Goal: Task Accomplishment & Management: Manage account settings

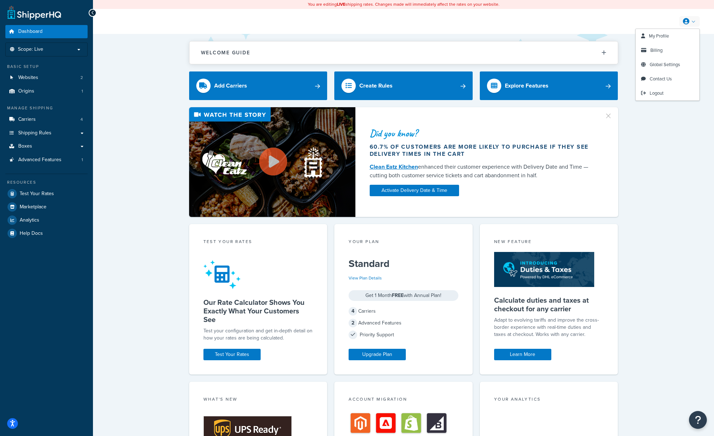
click at [693, 21] on link at bounding box center [689, 21] width 20 height 11
click at [660, 49] on span "Billing" at bounding box center [656, 50] width 12 height 7
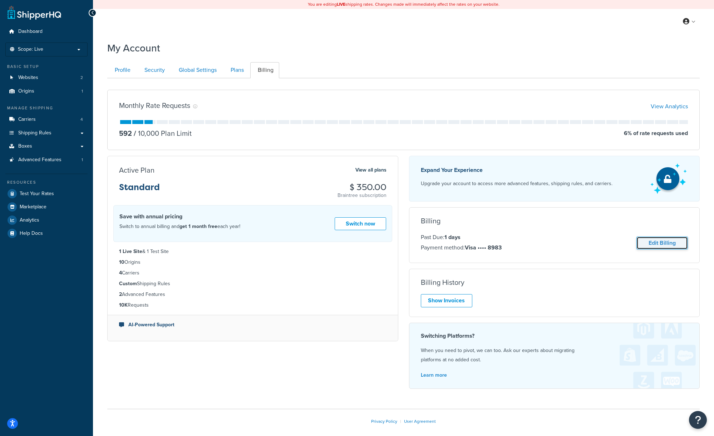
click at [662, 245] on link "Edit Billing" at bounding box center [661, 243] width 51 height 13
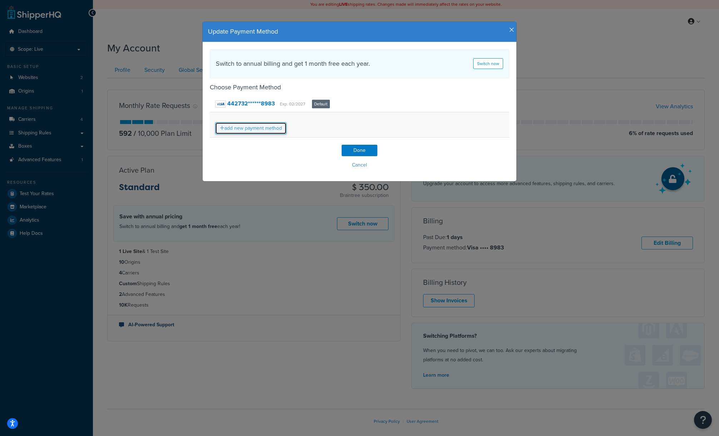
click at [250, 131] on link "add new payment method" at bounding box center [251, 128] width 72 height 12
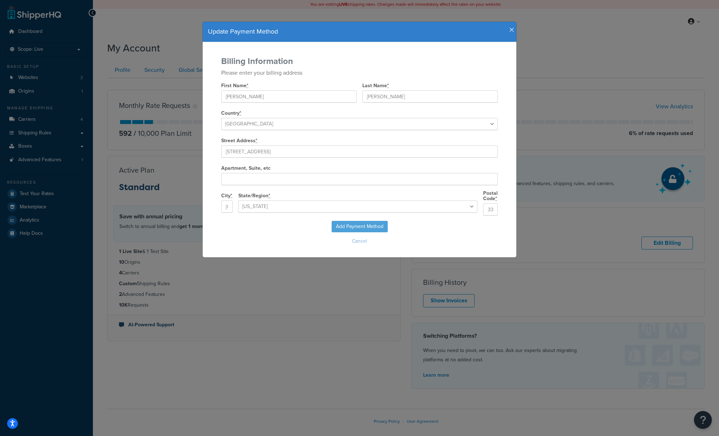
select select "FL"
click at [265, 99] on input "Bryan" at bounding box center [288, 96] width 135 height 12
type input "Tiffany"
type input "Baldwin"
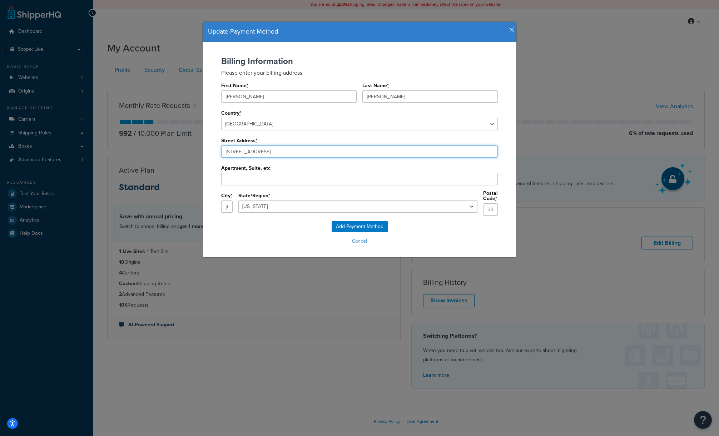
drag, startPoint x: 277, startPoint y: 152, endPoint x: 186, endPoint y: 144, distance: 91.1
click at [186, 145] on div "Update Payment Method Billing Information Please enter your billing address Fir…" at bounding box center [359, 218] width 719 height 436
paste input "7901 4th Street North Suite 28385"
type input "7901 4th St N"
type input "St. Petersburg"
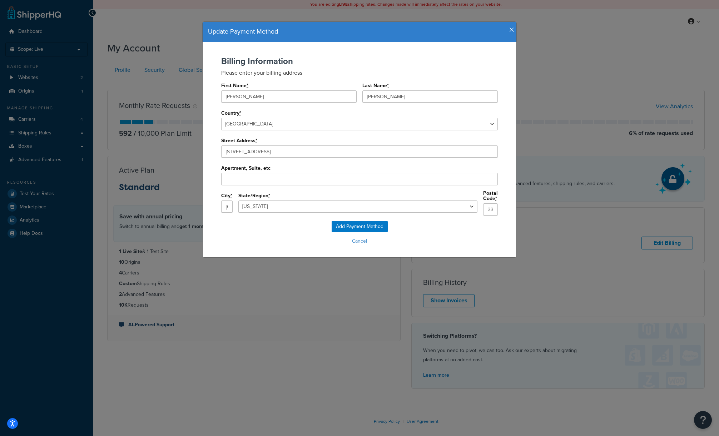
type input "33702"
click at [271, 179] on input "Apartment, Suite, etc" at bounding box center [359, 179] width 277 height 12
paste input "7901 4th Street North Suite 28385"
drag, startPoint x: 271, startPoint y: 178, endPoint x: 218, endPoint y: 174, distance: 53.4
click at [218, 174] on div "Billing Information Please enter your billing address First Name * Tiffany Last…" at bounding box center [360, 138] width 300 height 164
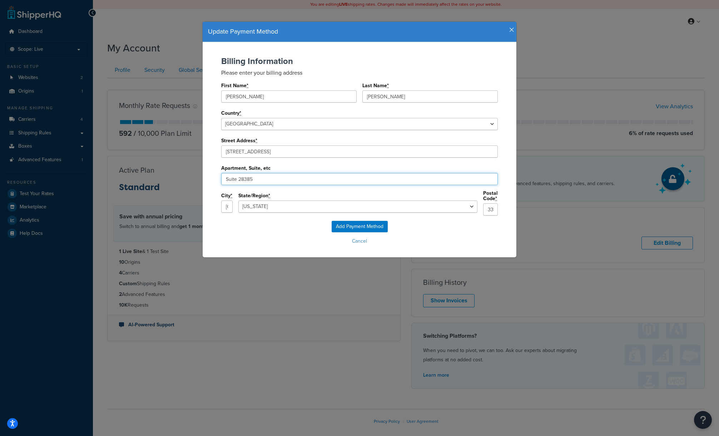
type input "Suite 28385"
click at [367, 225] on input "Add Payment Method" at bounding box center [360, 226] width 56 height 11
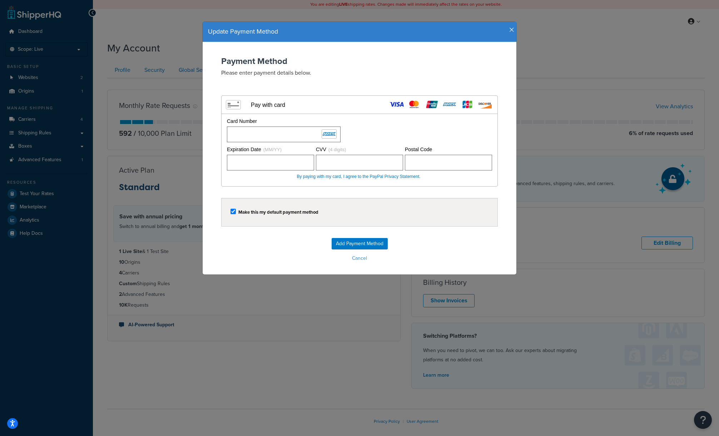
click at [411, 208] on div "Make this my default payment method" at bounding box center [360, 212] width 258 height 10
click at [368, 240] on input "Add Payment Method" at bounding box center [360, 243] width 56 height 11
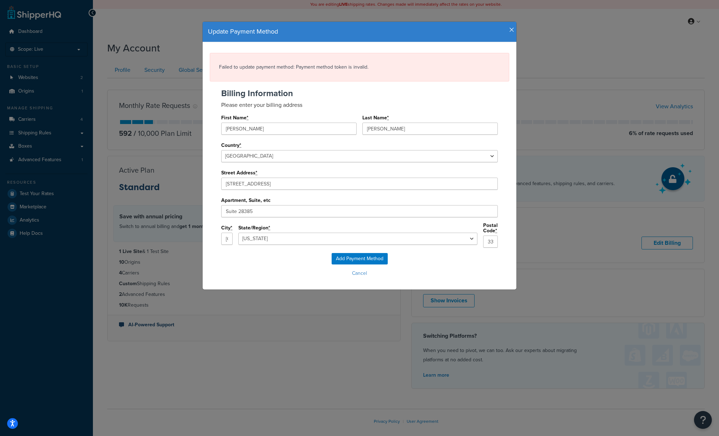
select select
drag, startPoint x: 270, startPoint y: 186, endPoint x: 210, endPoint y: 182, distance: 60.5
click at [210, 182] on div "Billing Information Please enter your billing address First Name * Tiffany Last…" at bounding box center [360, 171] width 300 height 164
paste input "Ste 28385"
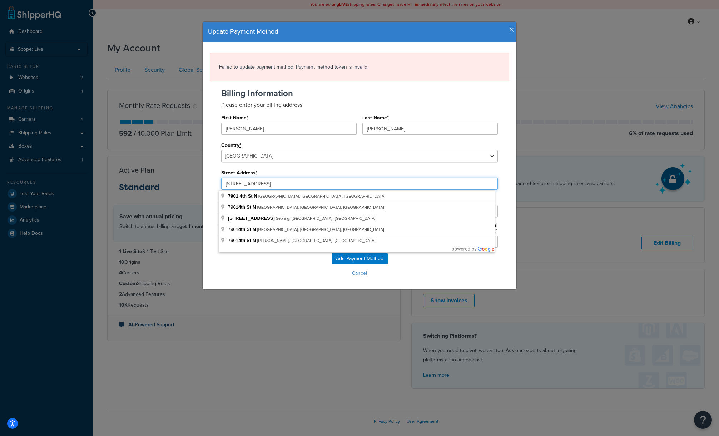
type input "7901 4th St N Ste 28385"
click at [206, 177] on div "Failed to update payment method: Payment method token is invalid. Billing Infor…" at bounding box center [360, 165] width 314 height 247
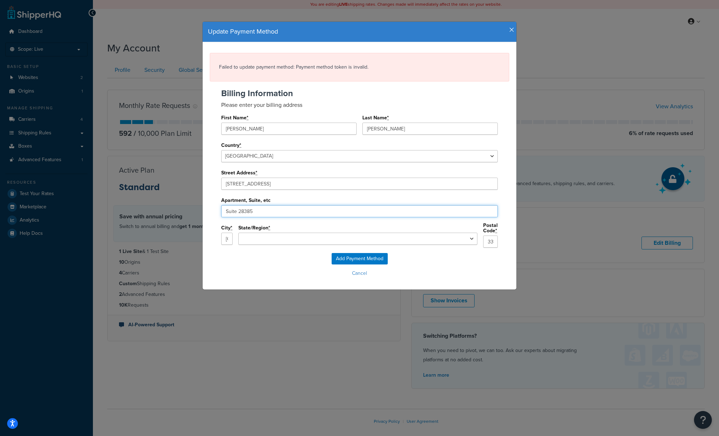
drag, startPoint x: 264, startPoint y: 211, endPoint x: 221, endPoint y: 210, distance: 42.9
click at [221, 210] on input "Suite 28385" at bounding box center [359, 211] width 277 height 12
click at [376, 243] on select "Alabama Alaska Arizona Arkansas California Colorado Connecticut Delaware Florid…" at bounding box center [357, 239] width 239 height 12
select select "FL"
click at [294, 233] on select "Alabama Alaska Arizona Arkansas California Colorado Connecticut Delaware Florid…" at bounding box center [357, 239] width 239 height 12
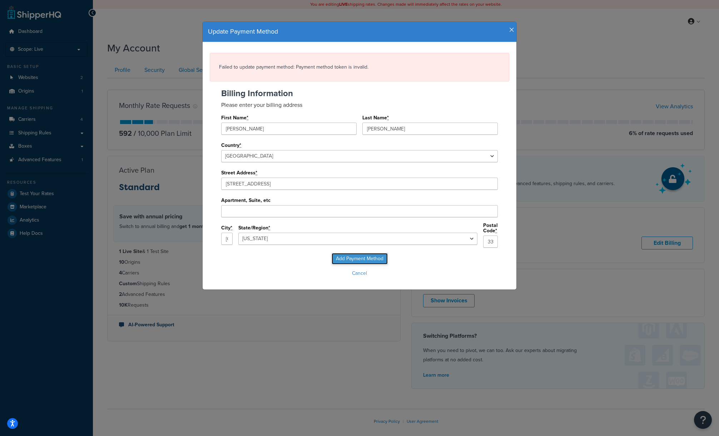
click at [359, 256] on input "Add Payment Method" at bounding box center [360, 258] width 56 height 11
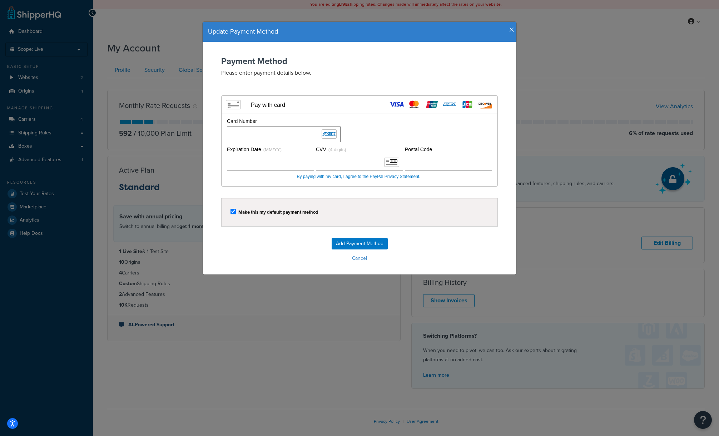
click at [299, 235] on form "Payment Method Please enter payment details below. Visa MasterCard Union Pay Am…" at bounding box center [360, 159] width 300 height 207
click at [359, 245] on input "Add Payment Method" at bounding box center [360, 243] width 56 height 11
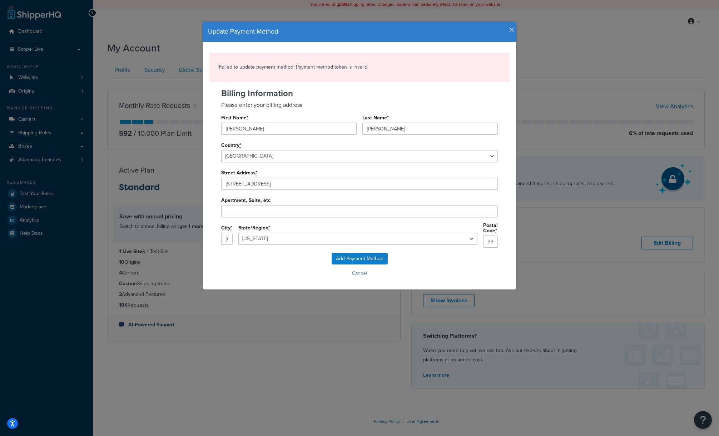
select select "FL"
drag, startPoint x: 229, startPoint y: 239, endPoint x: 228, endPoint y: 243, distance: 3.7
click at [228, 239] on input "St. Petersburg" at bounding box center [226, 239] width 11 height 12
type input "St Petersburg"
click at [369, 256] on input "Add Payment Method" at bounding box center [360, 258] width 56 height 11
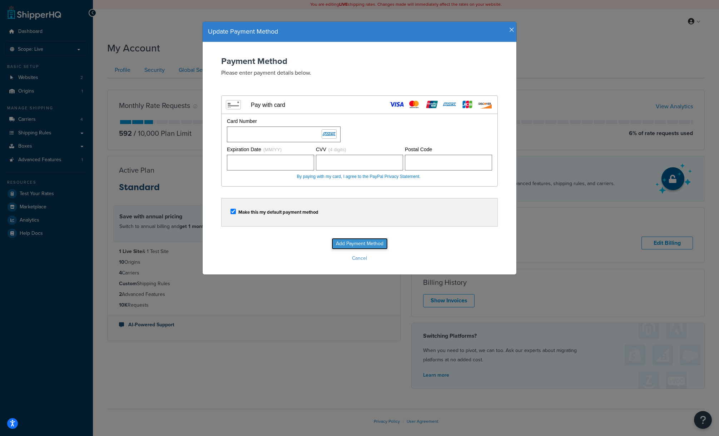
click at [364, 243] on input "Add Payment Method" at bounding box center [360, 243] width 56 height 11
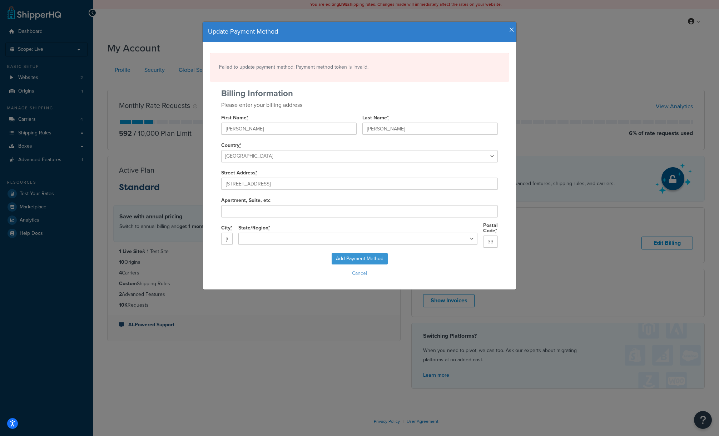
select select "FL"
click at [509, 29] on icon "button" at bounding box center [511, 30] width 5 height 6
